Goal: Task Accomplishment & Management: Use online tool/utility

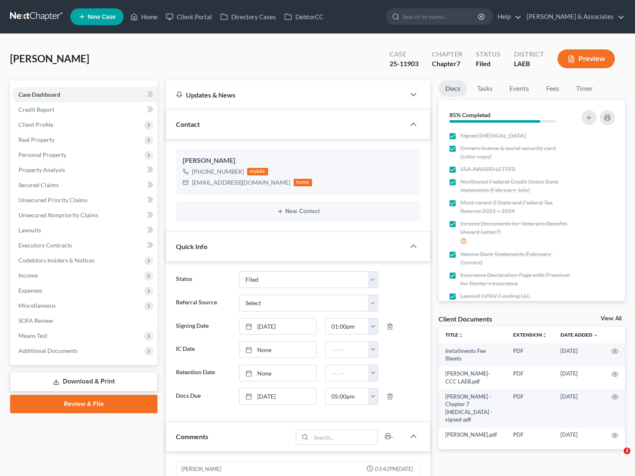
select select "8"
drag, startPoint x: 139, startPoint y: 10, endPoint x: 239, endPoint y: 46, distance: 105.6
click at [139, 10] on link "Home" at bounding box center [144, 16] width 36 height 15
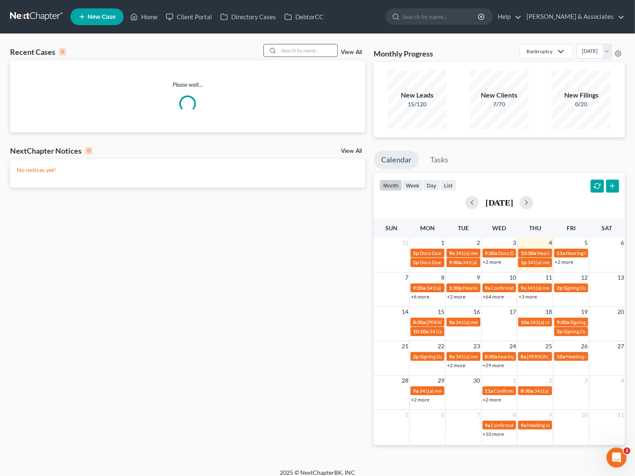
click at [312, 56] on input "search" at bounding box center [308, 50] width 59 height 12
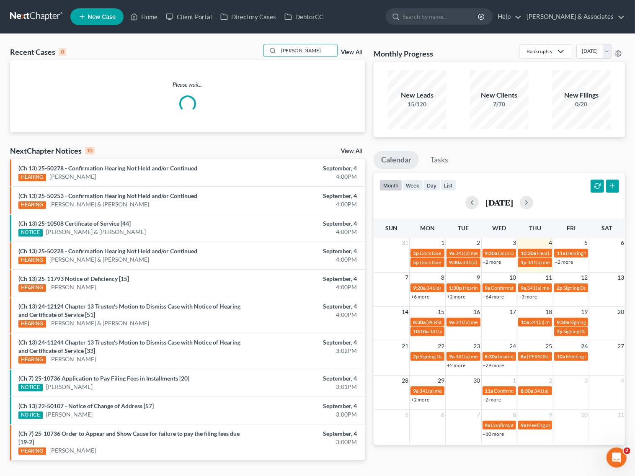
type input "robicheaux"
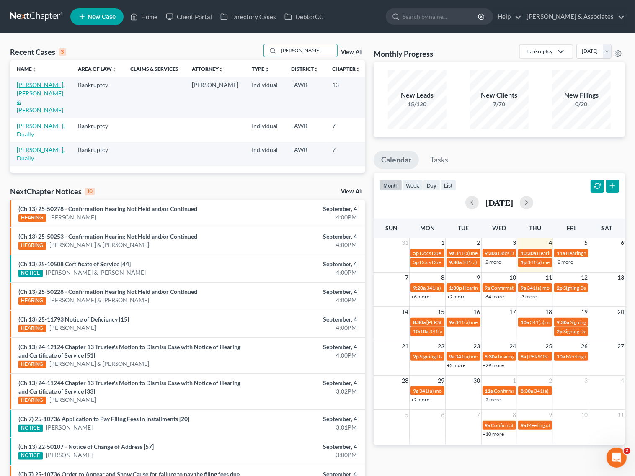
click at [31, 87] on link "Robicheaux, Dually & Josie" at bounding box center [41, 97] width 48 height 32
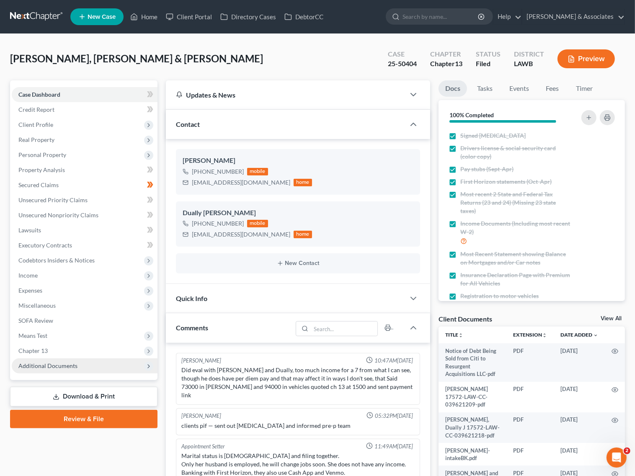
click at [41, 362] on span "Additional Documents" at bounding box center [47, 365] width 59 height 7
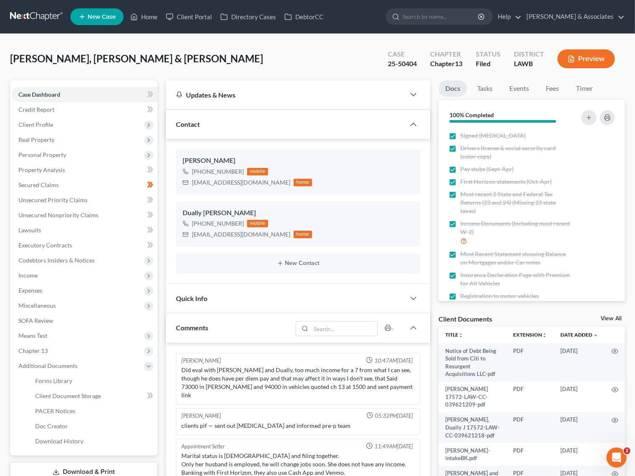
scroll to position [1650, 0]
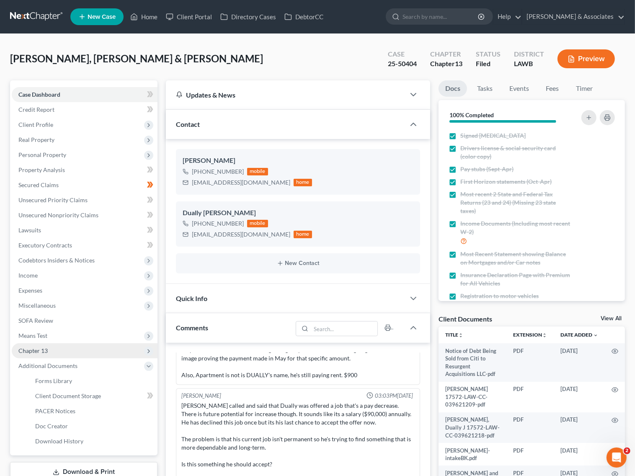
click at [41, 349] on span "Chapter 13" at bounding box center [32, 350] width 29 height 7
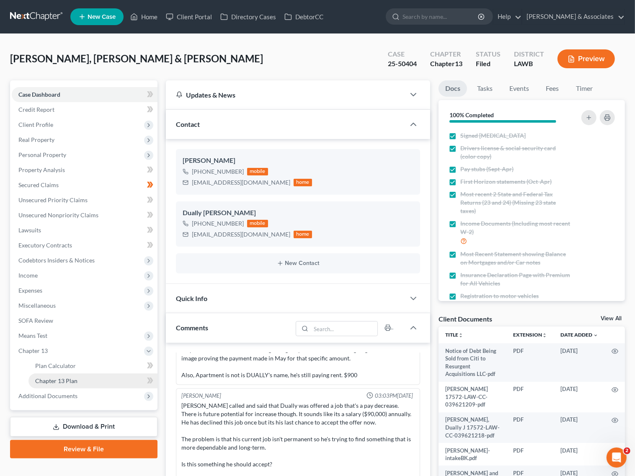
click at [54, 382] on span "Chapter 13 Plan" at bounding box center [56, 380] width 42 height 7
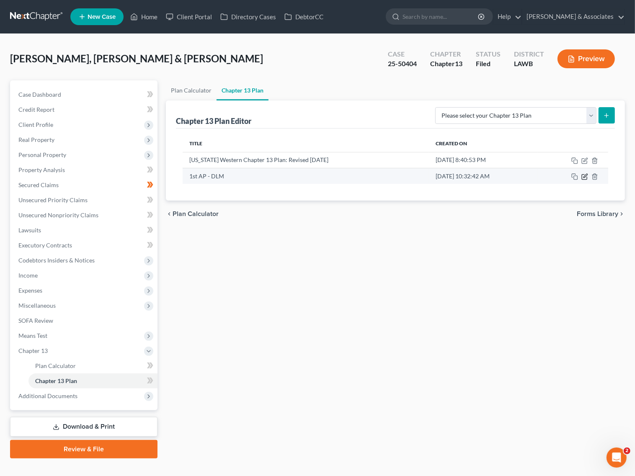
click at [585, 179] on icon "button" at bounding box center [584, 176] width 7 height 7
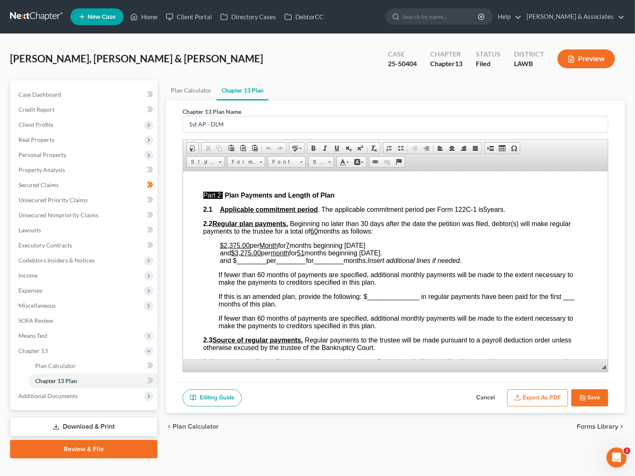
scroll to position [419, 0]
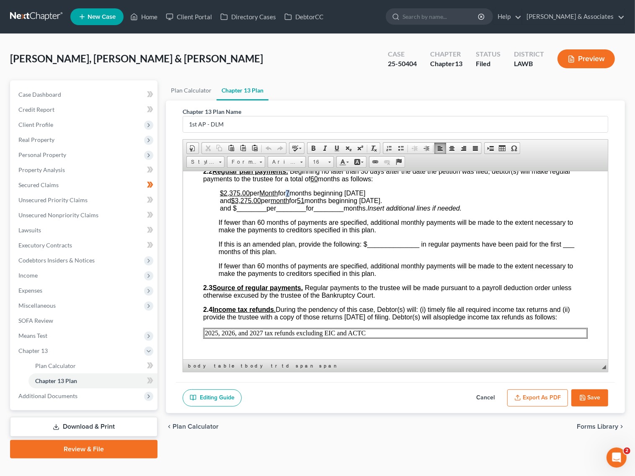
click at [289, 196] on u "7" at bounding box center [287, 192] width 4 height 7
drag, startPoint x: 374, startPoint y: 198, endPoint x: 355, endPoint y: 199, distance: 18.5
click at [355, 199] on span "months beginning August 2025 and $ 3,275.00 per month for 51 months beginning M…" at bounding box center [300, 196] width 163 height 15
drag, startPoint x: 418, startPoint y: 253, endPoint x: 366, endPoint y: 253, distance: 52.4
click at [366, 253] on span "If this is an amended plan, provide the following: $______________ in regular p…" at bounding box center [396, 247] width 356 height 15
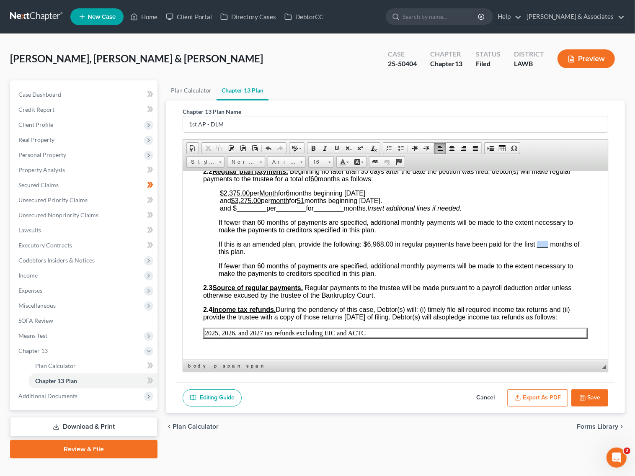
drag, startPoint x: 536, startPoint y: 252, endPoint x: 547, endPoint y: 250, distance: 11.4
click at [547, 250] on span "If this is an amended plan, provide the following: $6,968.00 in regular payment…" at bounding box center [398, 247] width 361 height 15
click at [241, 255] on span "If this is an amended plan, provide the following: $6,968.00 in regular payment…" at bounding box center [401, 247] width 366 height 15
click at [231, 196] on u "$2,375.00" at bounding box center [234, 192] width 30 height 7
click at [258, 204] on span "3,275.00" at bounding box center [248, 200] width 26 height 7
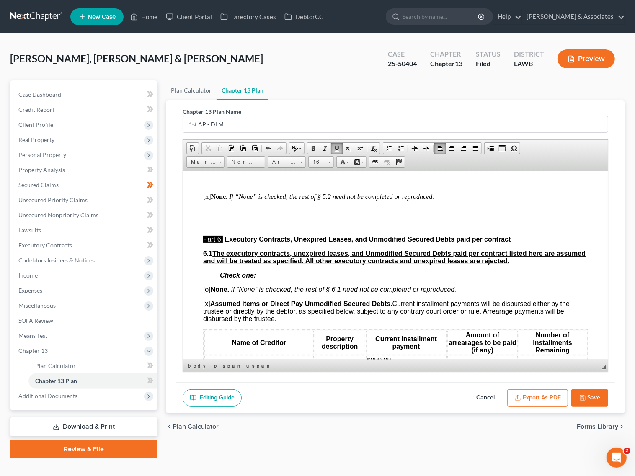
scroll to position [2513, 0]
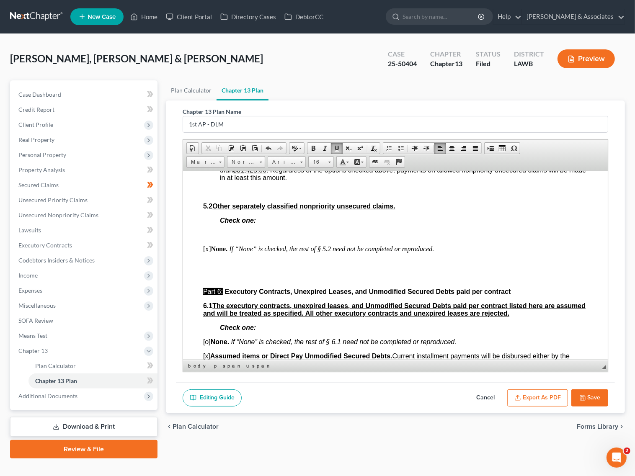
drag, startPoint x: 343, startPoint y: 219, endPoint x: 349, endPoint y: 217, distance: 6.5
click at [349, 144] on u "$73,492.53" at bounding box center [341, 140] width 34 height 7
click at [451, 144] on u "58.06%" at bounding box center [440, 140] width 23 height 7
click at [399, 224] on p "Check one:" at bounding box center [403, 221] width 368 height 8
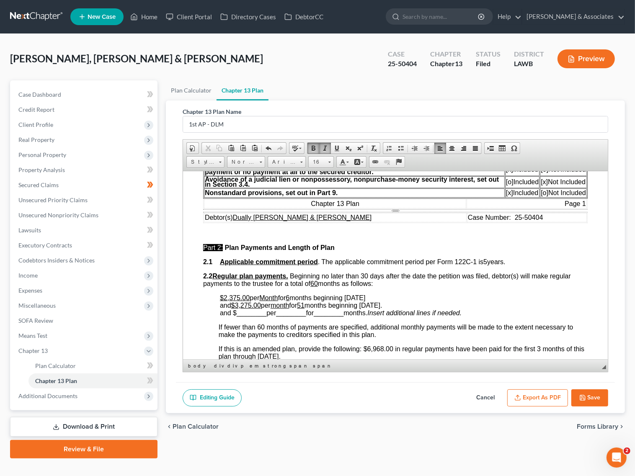
scroll to position [367, 0]
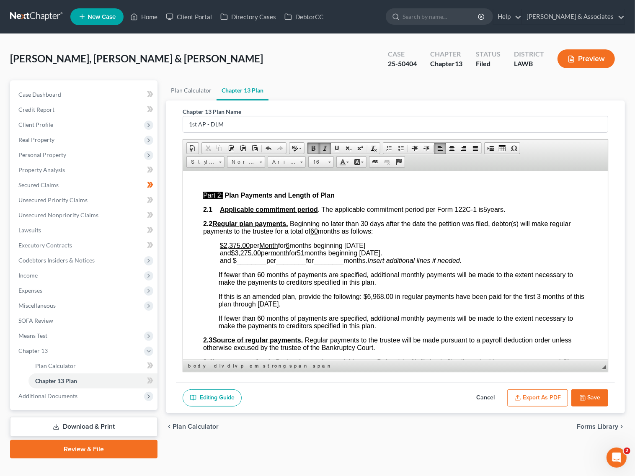
click at [227, 249] on u "$2,375.00" at bounding box center [234, 245] width 30 height 7
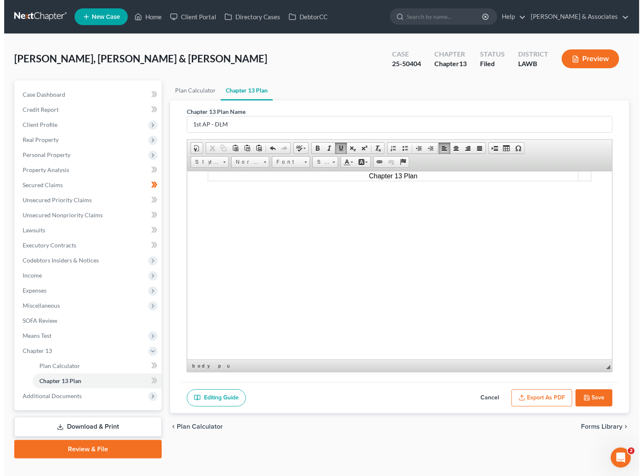
scroll to position [3199, 0]
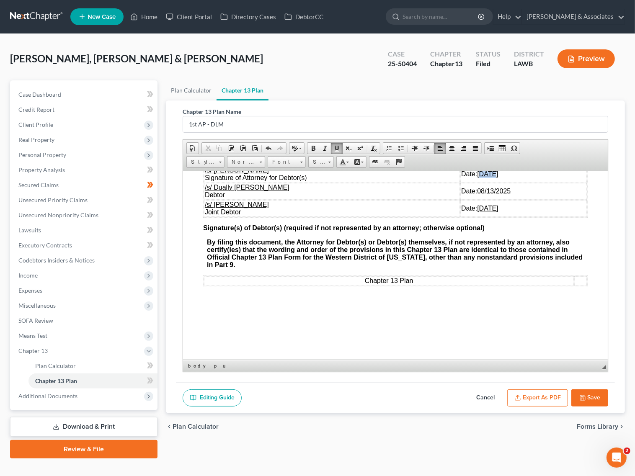
drag, startPoint x: 485, startPoint y: 256, endPoint x: 475, endPoint y: 260, distance: 11.1
click at [477, 177] on u "08/13/2025" at bounding box center [487, 173] width 21 height 7
drag, startPoint x: 485, startPoint y: 276, endPoint x: 474, endPoint y: 276, distance: 11.7
click at [477, 194] on u "08/13" at bounding box center [485, 190] width 17 height 7
drag, startPoint x: 486, startPoint y: 292, endPoint x: 475, endPoint y: 294, distance: 11.8
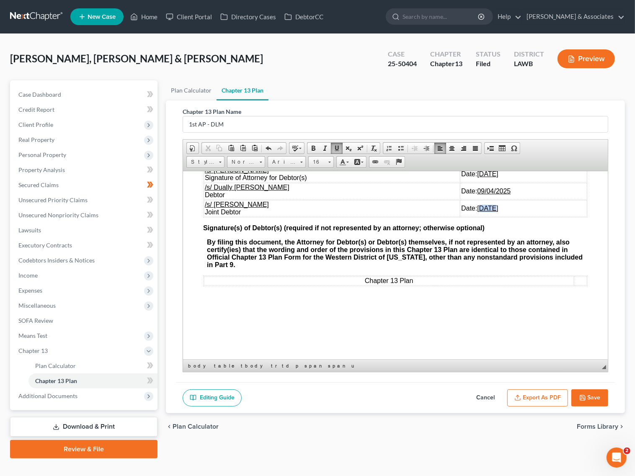
click at [477, 212] on u "08/13/2025" at bounding box center [487, 207] width 21 height 7
click at [545, 400] on button "Export as PDF" at bounding box center [537, 399] width 61 height 18
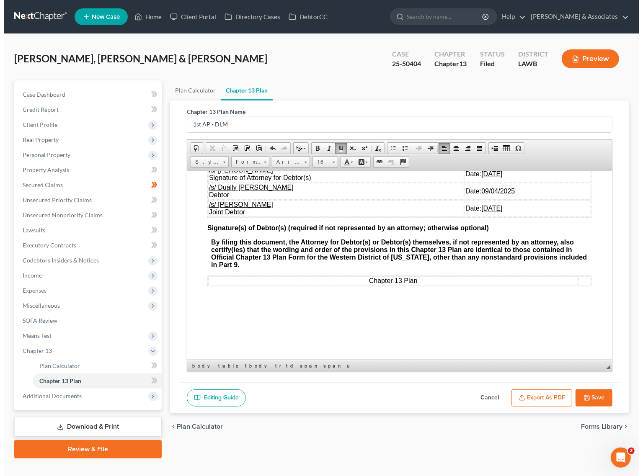
scroll to position [3191, 0]
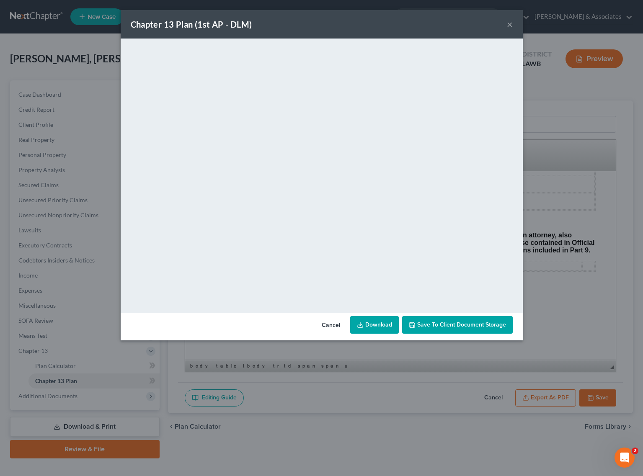
click at [369, 319] on link "Download" at bounding box center [374, 325] width 49 height 18
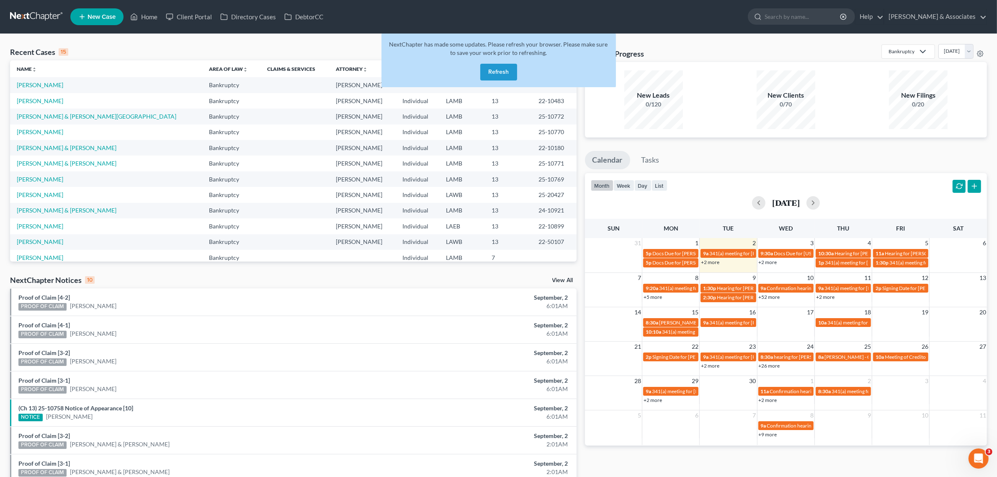
click at [489, 73] on button "Refresh" at bounding box center [498, 72] width 37 height 17
